Goal: Check status: Check status

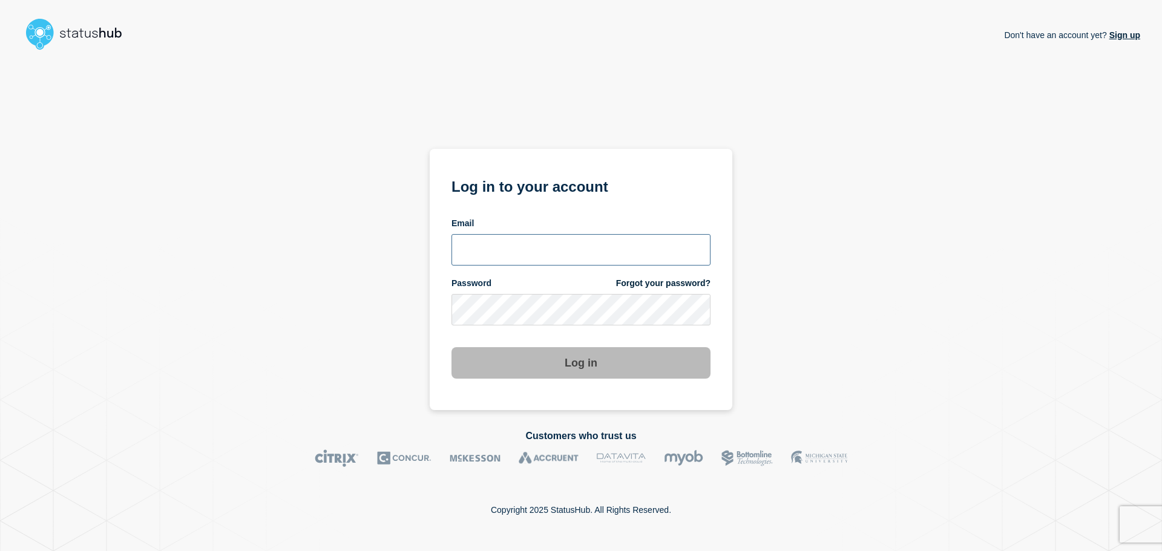
type input "[EMAIL_ADDRESS][DOMAIN_NAME]"
click at [545, 368] on button "Log in" at bounding box center [580, 362] width 259 height 31
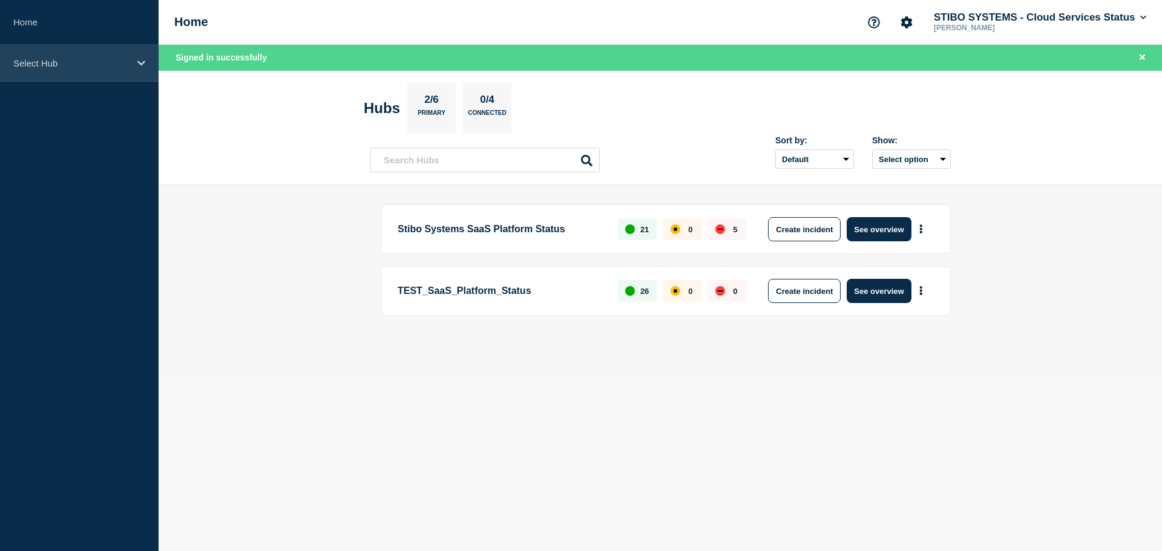
click at [43, 56] on div "Select Hub" at bounding box center [79, 63] width 159 height 37
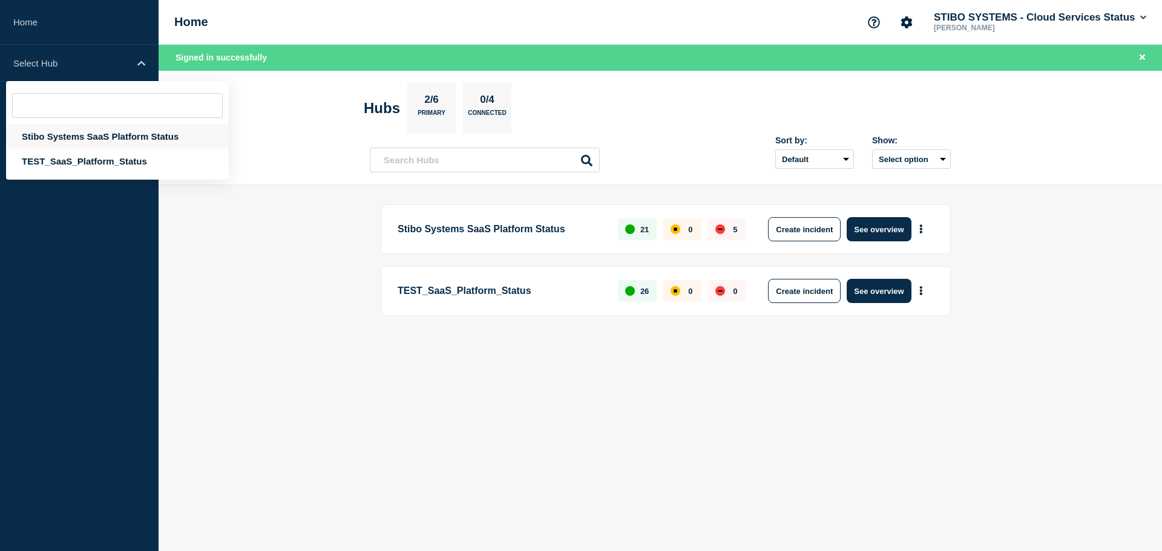
click at [80, 138] on div "Stibo Systems SaaS Platform Status" at bounding box center [117, 136] width 223 height 25
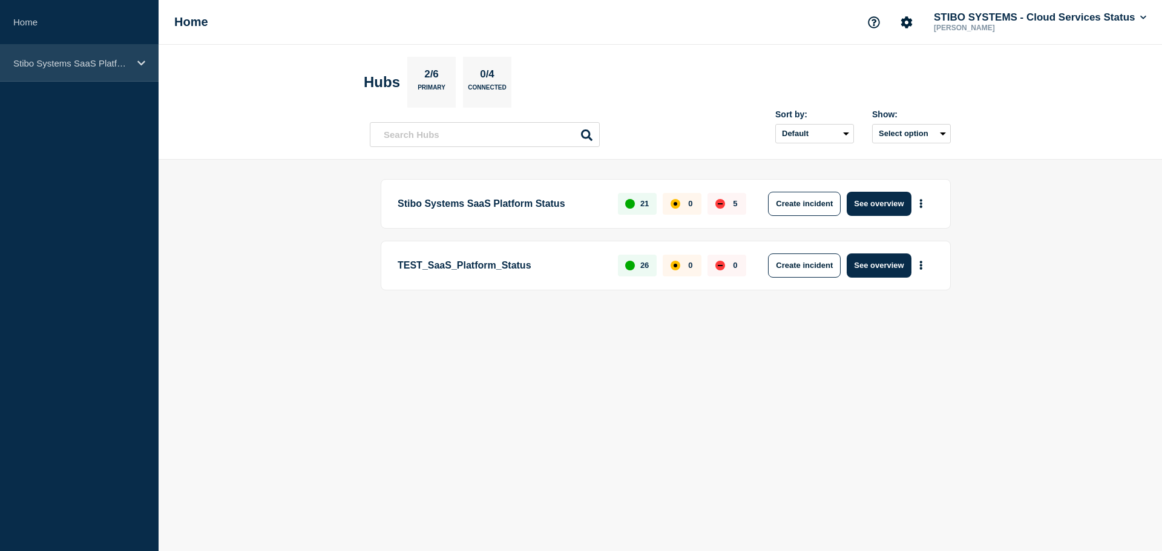
click at [144, 68] on div "Stibo Systems SaaS Platform Status" at bounding box center [79, 63] width 159 height 37
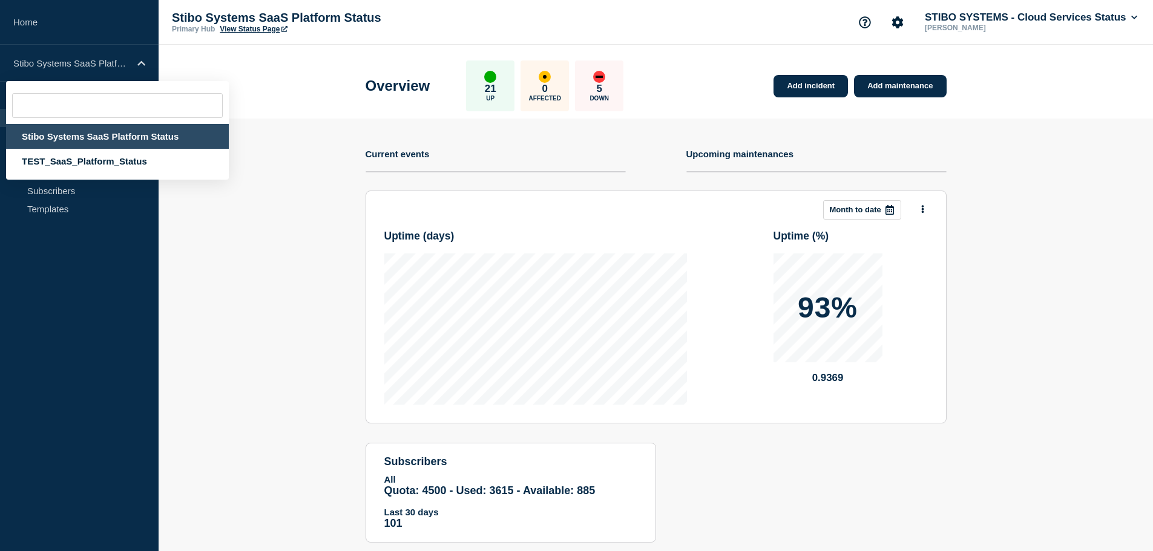
click at [216, 384] on section "Add incident Add maintenance Current events Upcoming maintenances This month Mo…" at bounding box center [656, 340] width 994 height 442
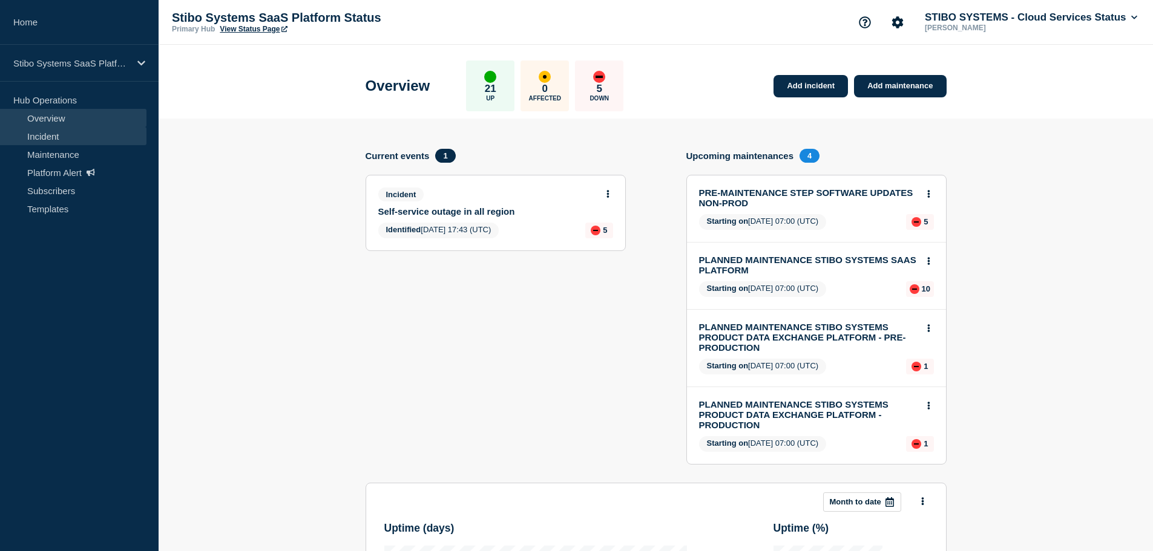
click at [59, 139] on link "Incident" at bounding box center [73, 136] width 146 height 18
